Goal: Task Accomplishment & Management: Complete application form

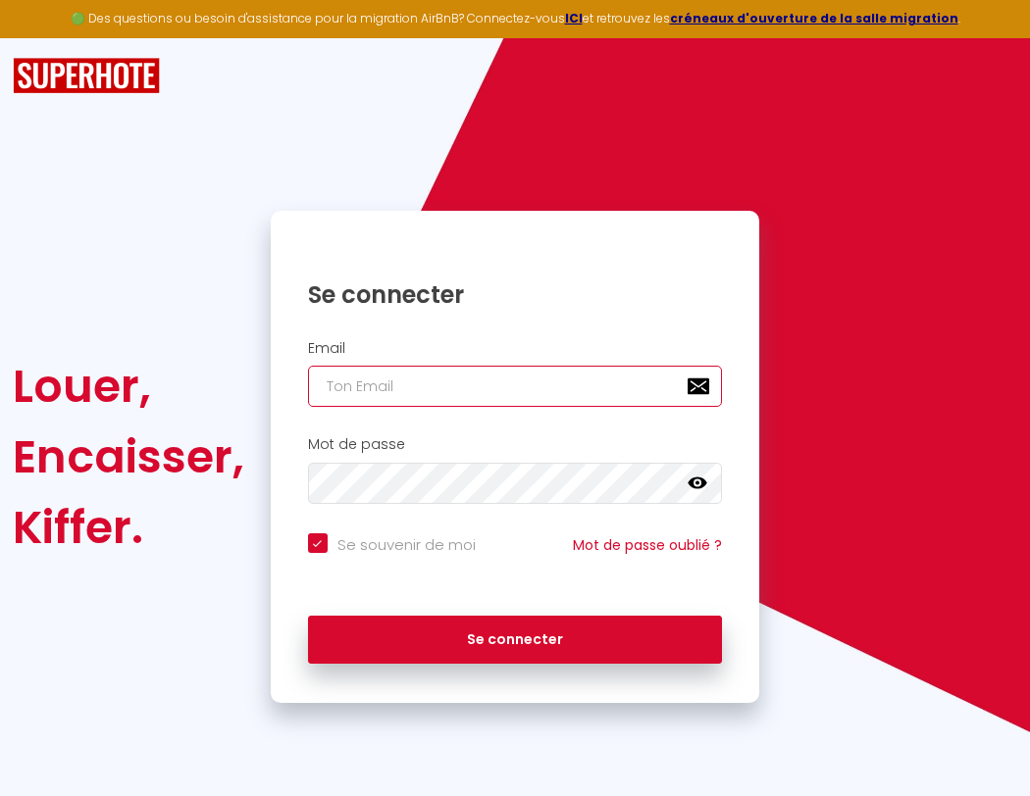
type input "s"
checkbox input "true"
type input "su"
checkbox input "true"
type input "sup"
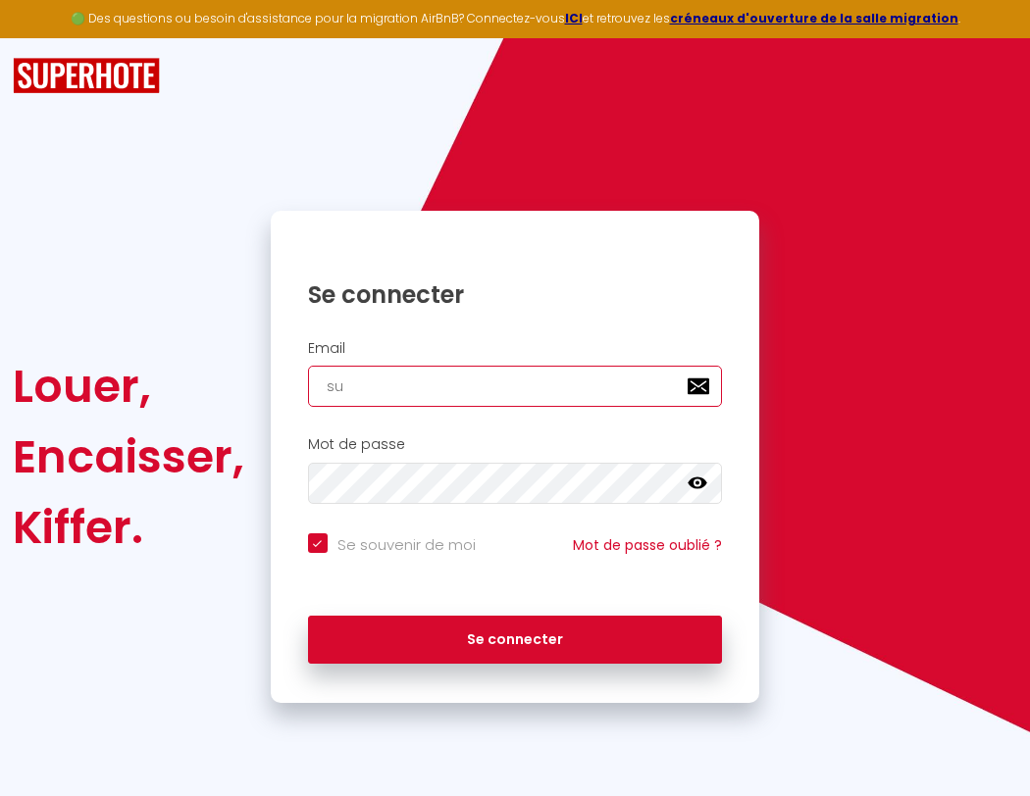
checkbox input "true"
type input "supe"
checkbox input "true"
type input "super"
checkbox input "true"
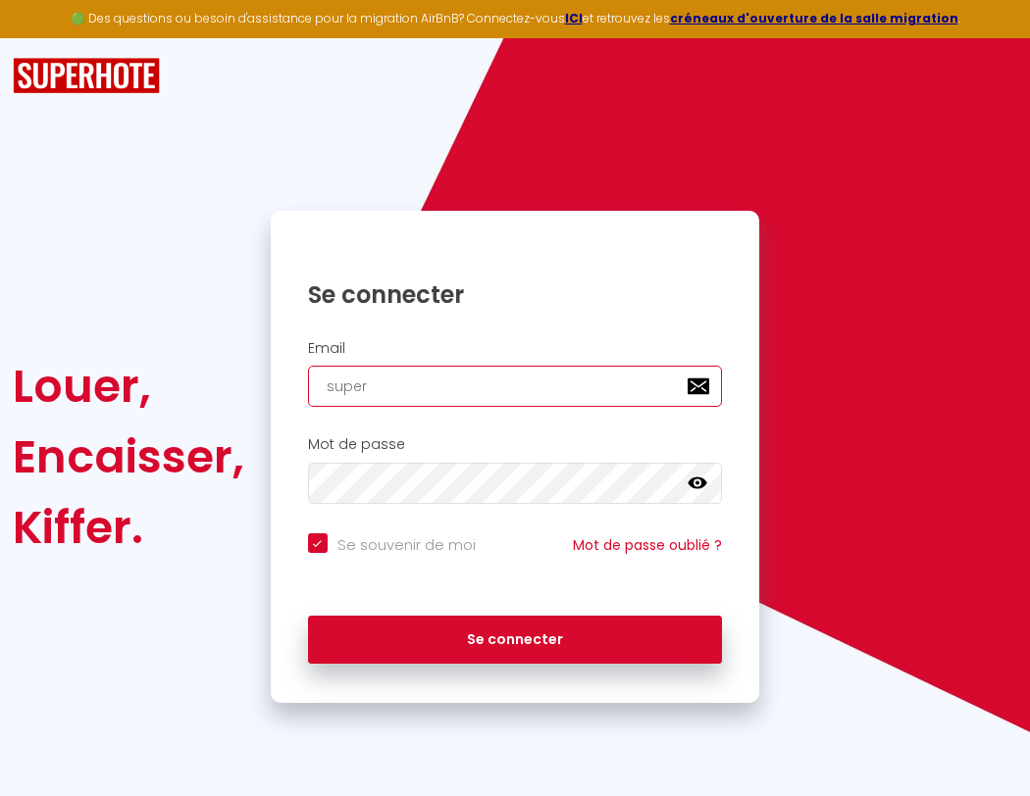
type input "superb"
checkbox input "true"
type input "superbo"
checkbox input "true"
type input "s"
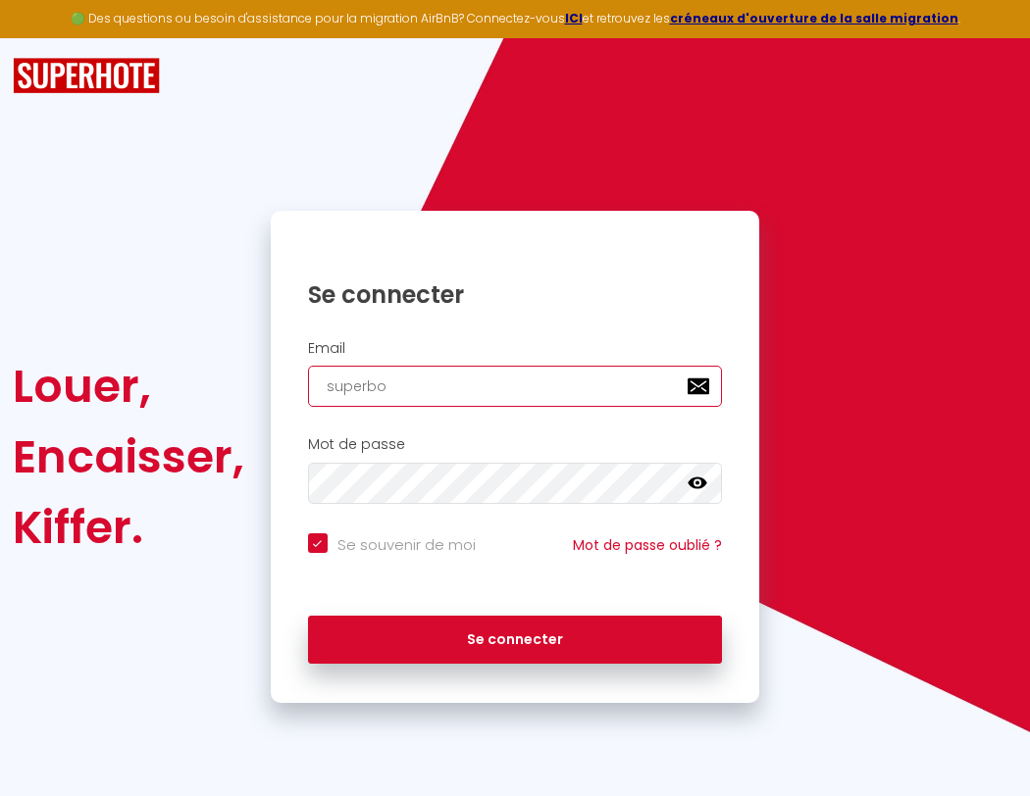
checkbox input "true"
type input "su"
checkbox input "true"
type input "superbord"
checkbox input "true"
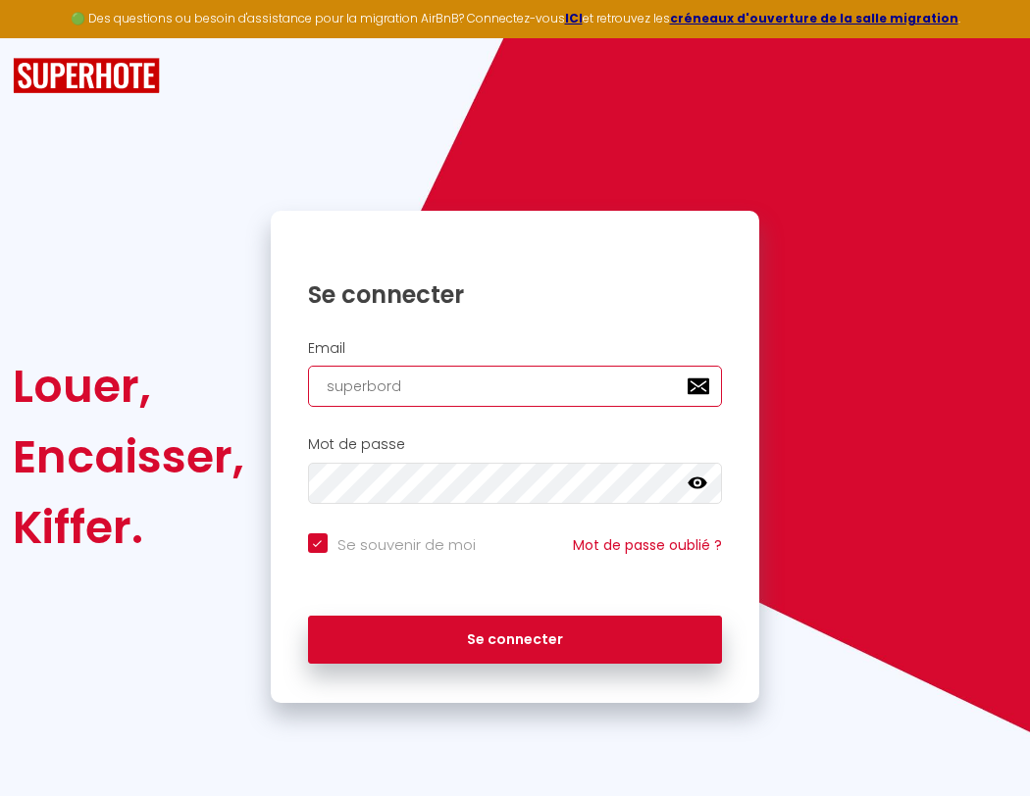
type input "sup"
checkbox input "true"
type input "superborde"
checkbox input "true"
type input "supe"
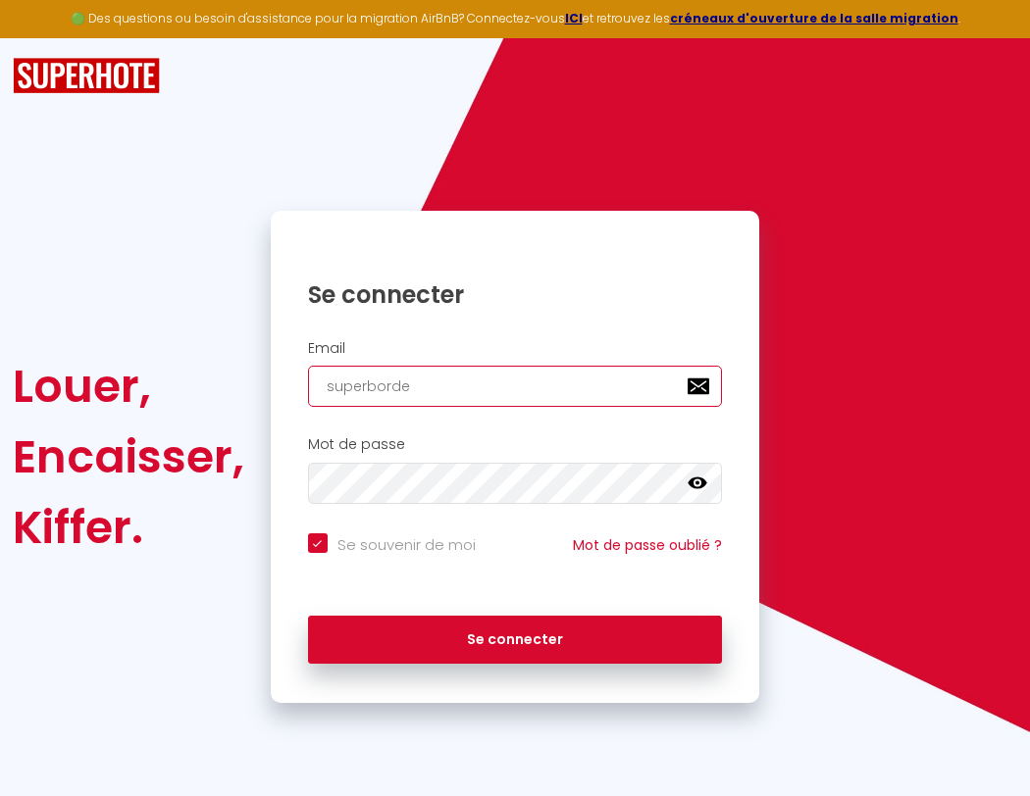
checkbox input "true"
type input "superbordea"
checkbox input "true"
type input "super"
checkbox input "true"
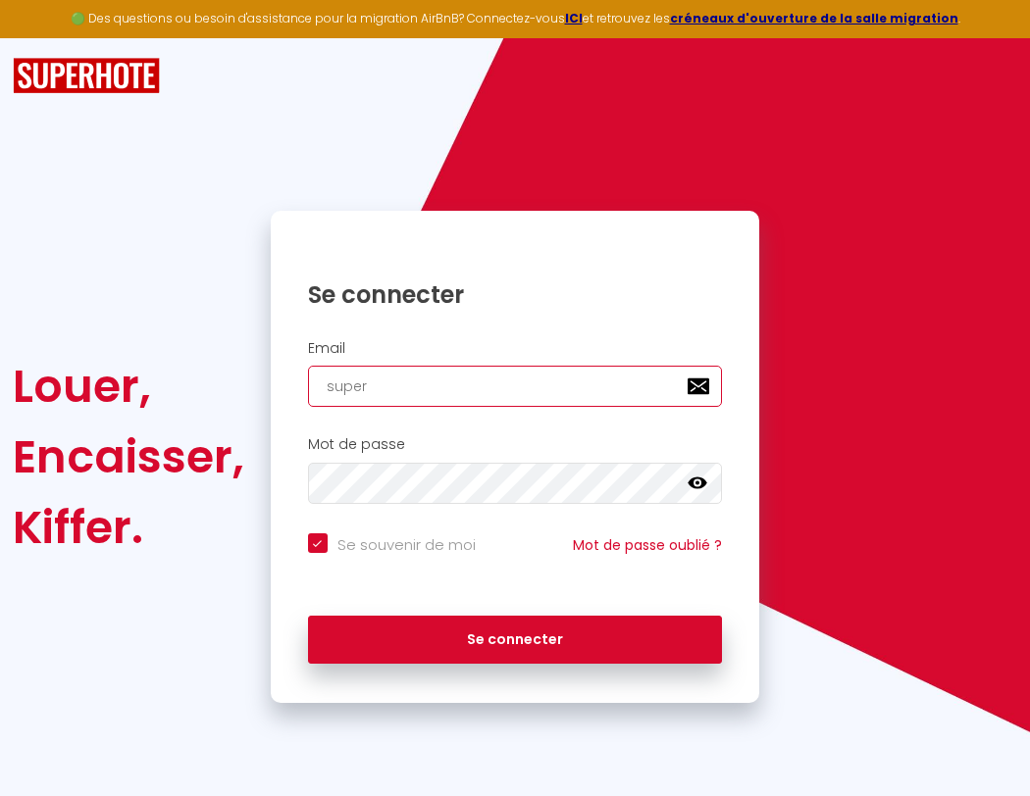
type input "superbordeau"
checkbox input "true"
type input "superb"
checkbox input "true"
type input "superbordeaux"
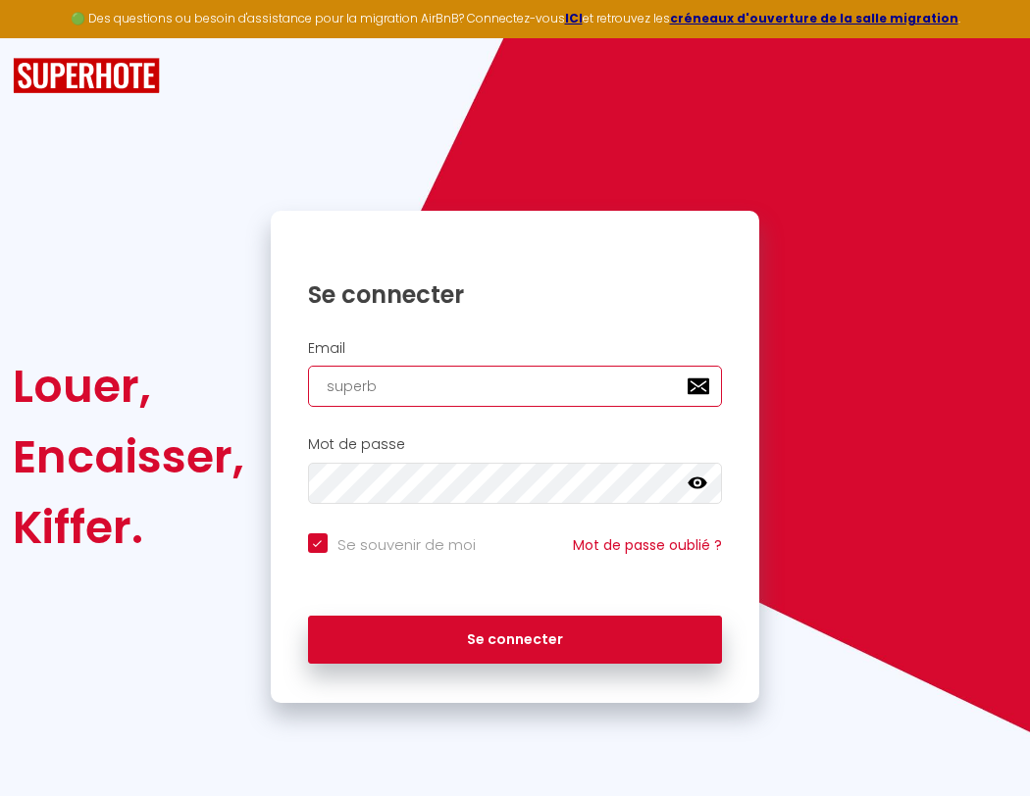
checkbox input "true"
type input "superbo"
checkbox input "true"
type input "superbordeaux@"
checkbox input "true"
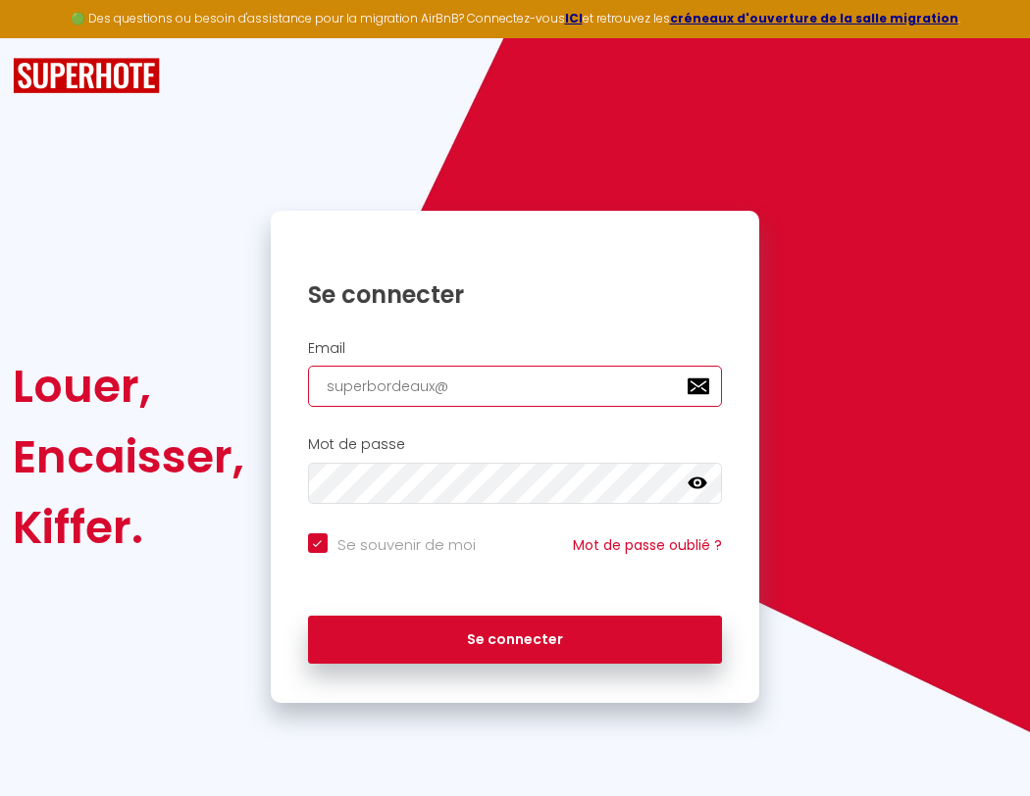
type input "s"
checkbox input "true"
type input "superbor"
checkbox input "true"
type input "su"
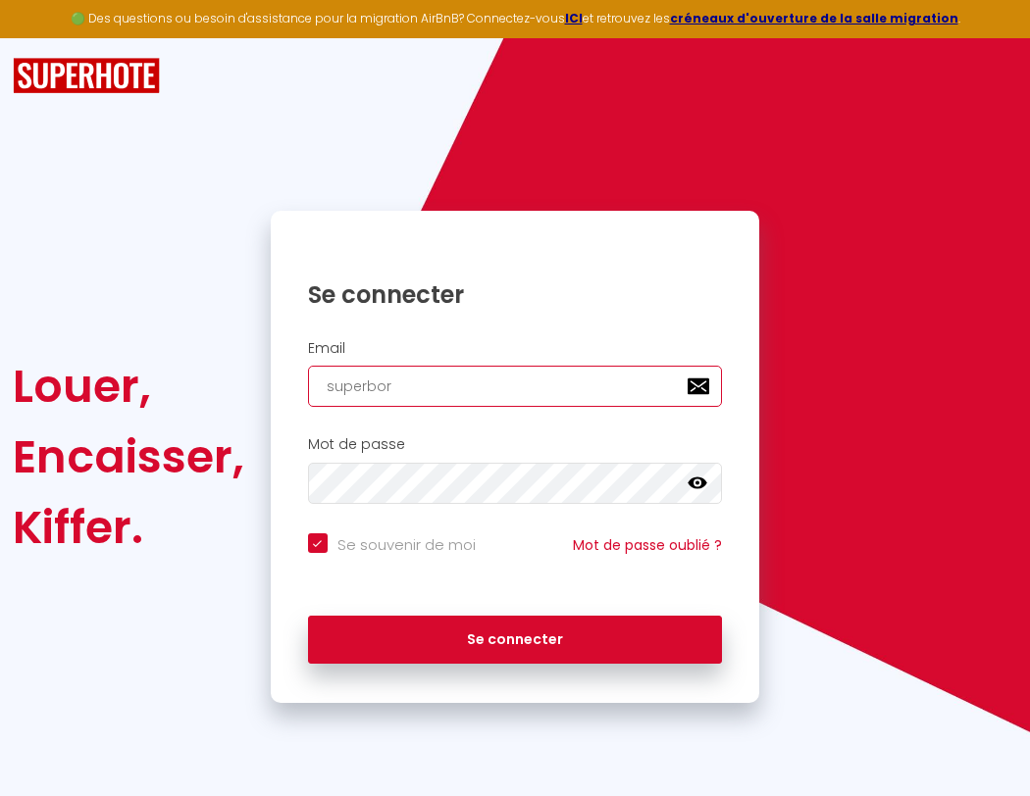
checkbox input "true"
type input "superbord"
checkbox input "true"
type input "sup"
checkbox input "true"
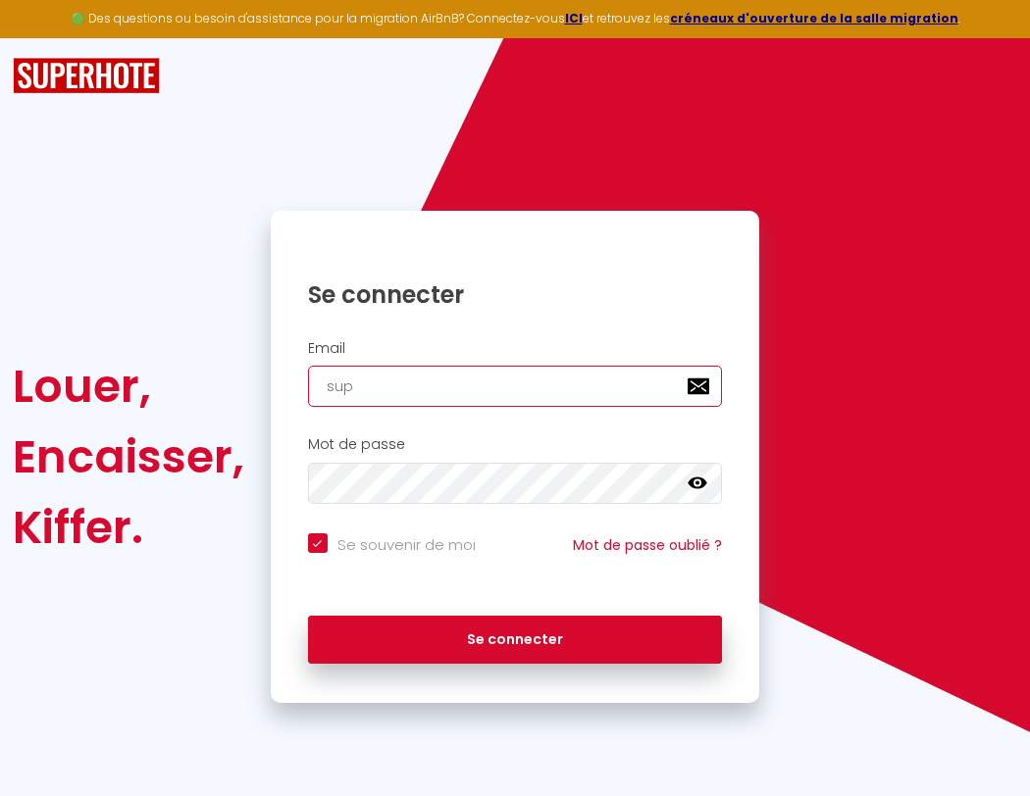
type input "superborde"
checkbox input "true"
type input "supe"
checkbox input "true"
type input "superbordea"
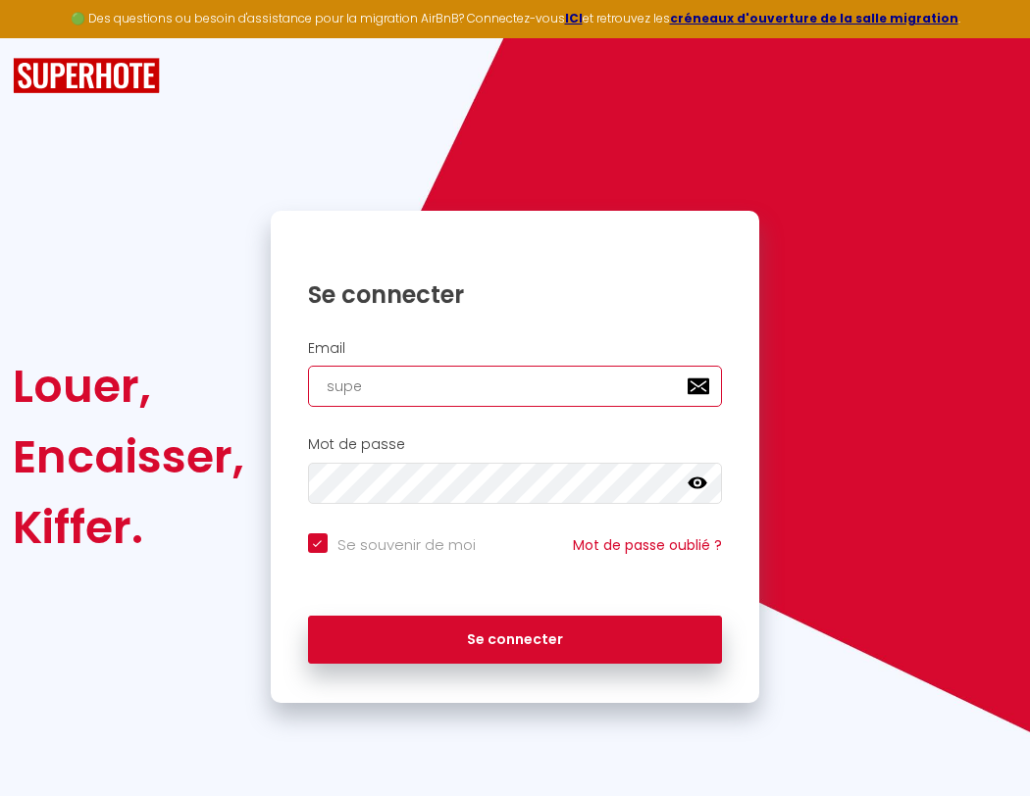
checkbox input "true"
type input "super"
checkbox input "true"
type input "superbordeau"
checkbox input "true"
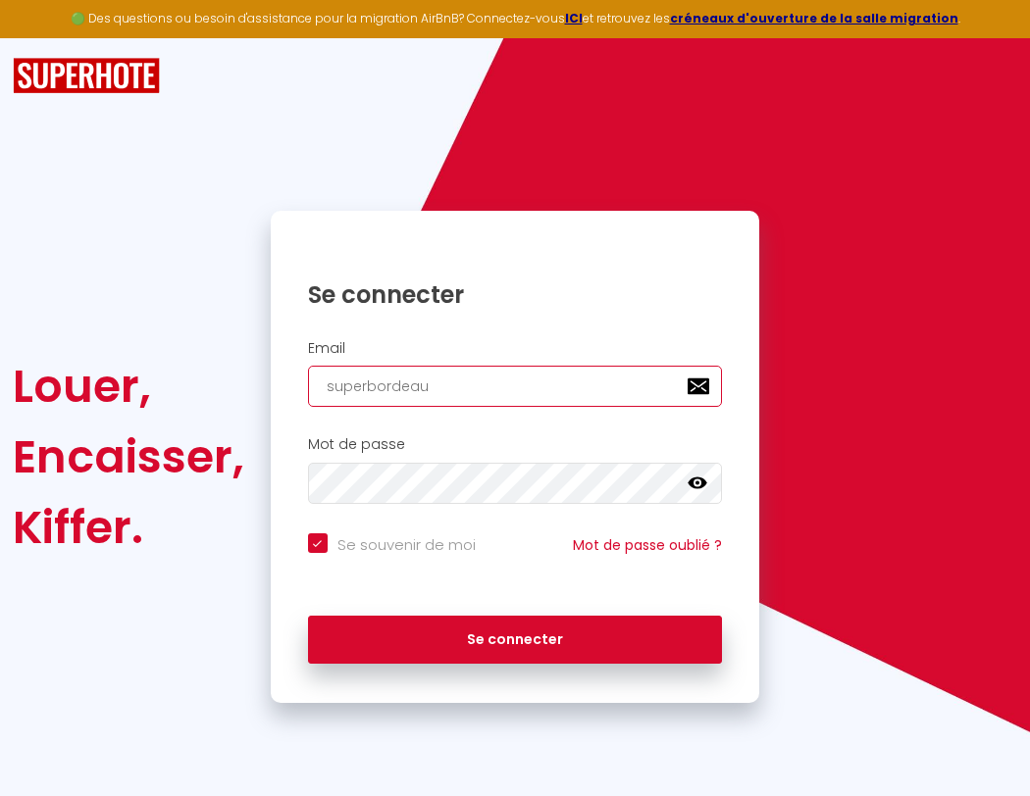
type input "superb"
checkbox input "true"
type input "superbordeaux"
checkbox input "true"
